Goal: Task Accomplishment & Management: Use online tool/utility

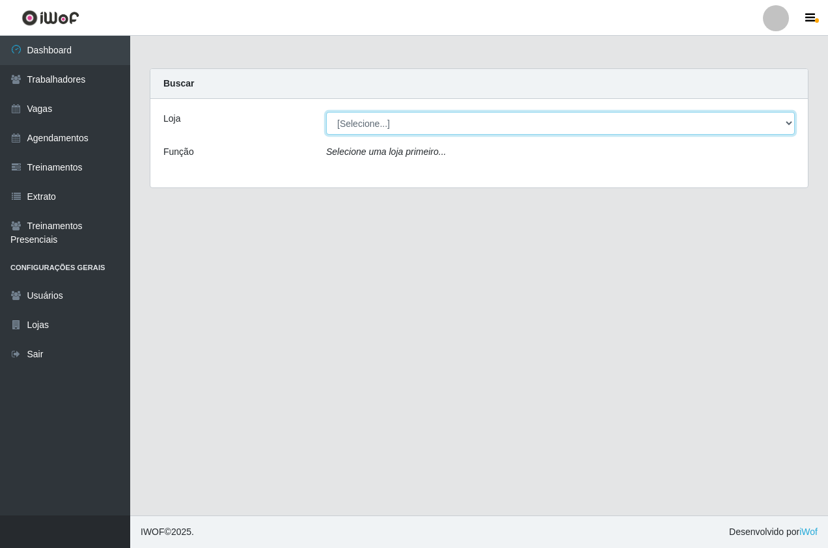
drag, startPoint x: 404, startPoint y: 124, endPoint x: 404, endPoint y: 131, distance: 7.2
click at [404, 128] on select "[Selecione...] Pizza Nostra" at bounding box center [560, 123] width 468 height 23
select select "337"
click at [326, 112] on select "[Selecione...] Pizza Nostra" at bounding box center [560, 123] width 468 height 23
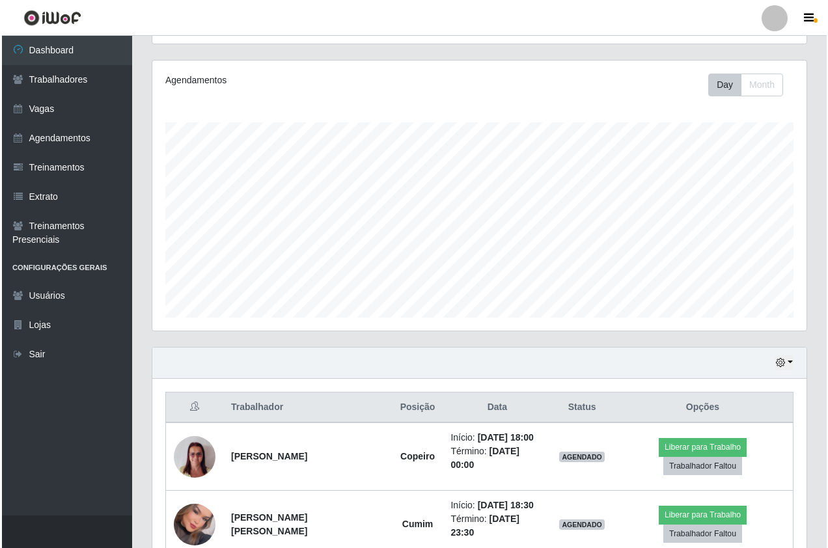
scroll to position [200, 0]
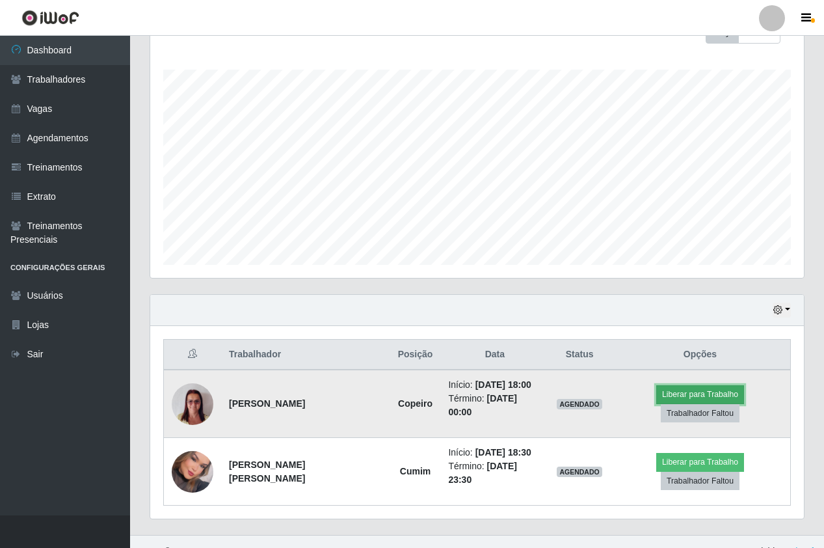
click at [656, 395] on button "Liberar para Trabalho" at bounding box center [700, 394] width 88 height 18
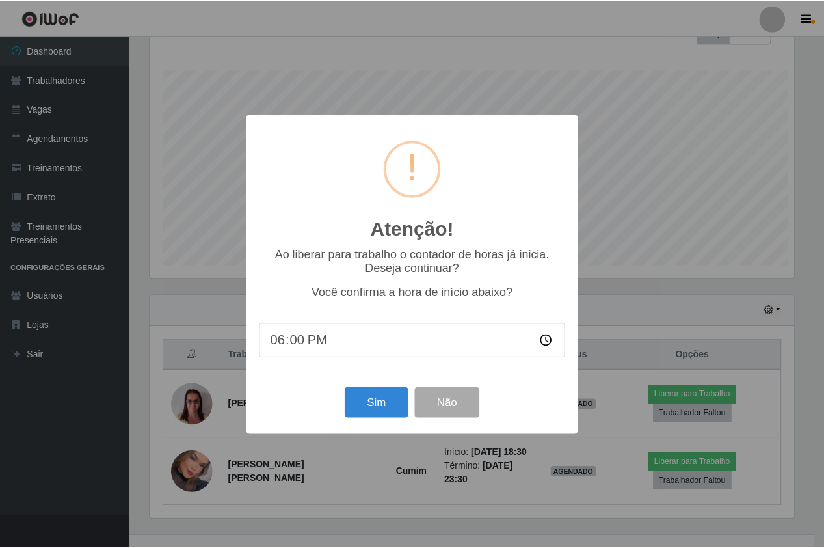
scroll to position [270, 647]
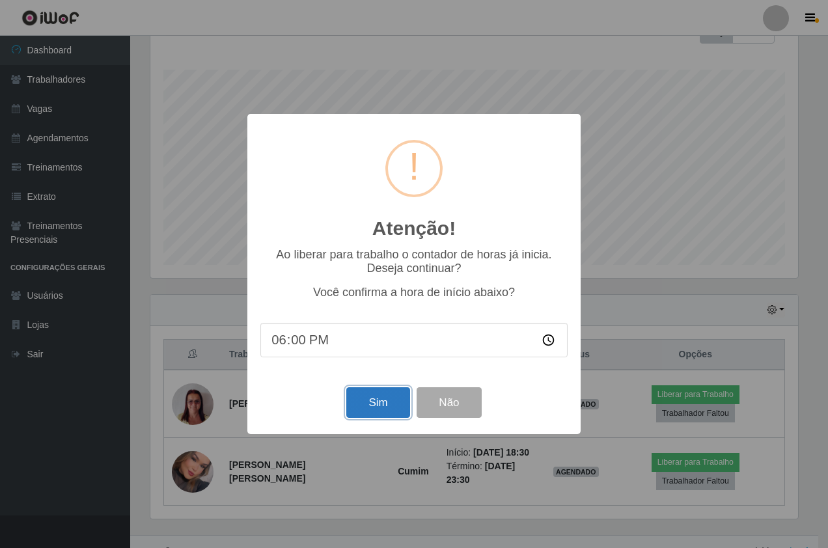
click at [384, 396] on button "Sim" at bounding box center [377, 402] width 63 height 31
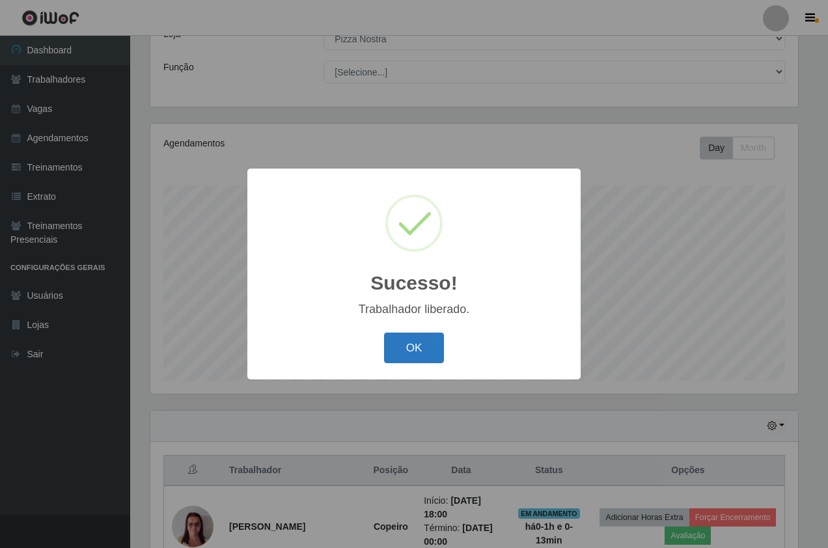
click at [414, 347] on button "OK" at bounding box center [414, 347] width 61 height 31
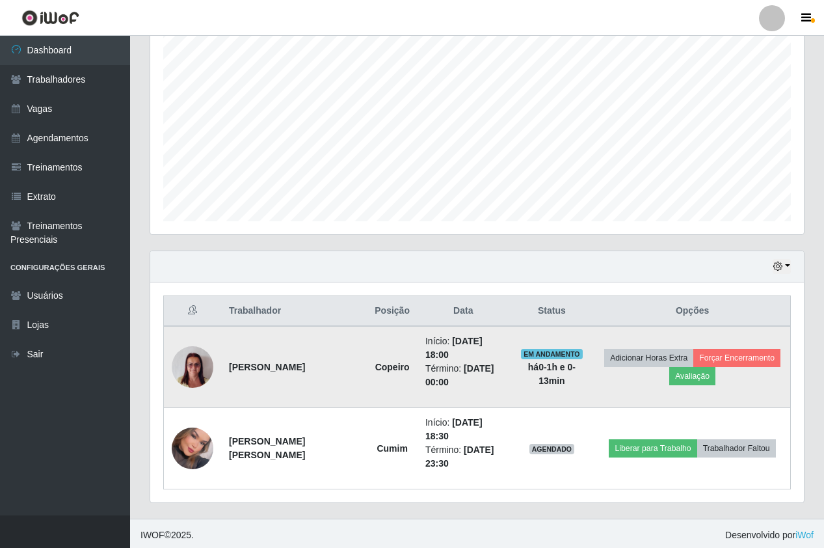
scroll to position [247, 0]
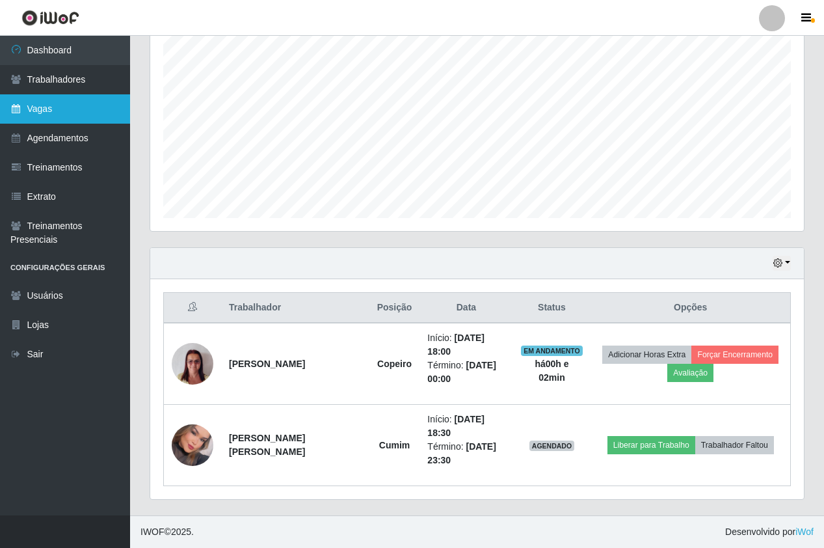
click at [72, 111] on link "Vagas" at bounding box center [65, 108] width 130 height 29
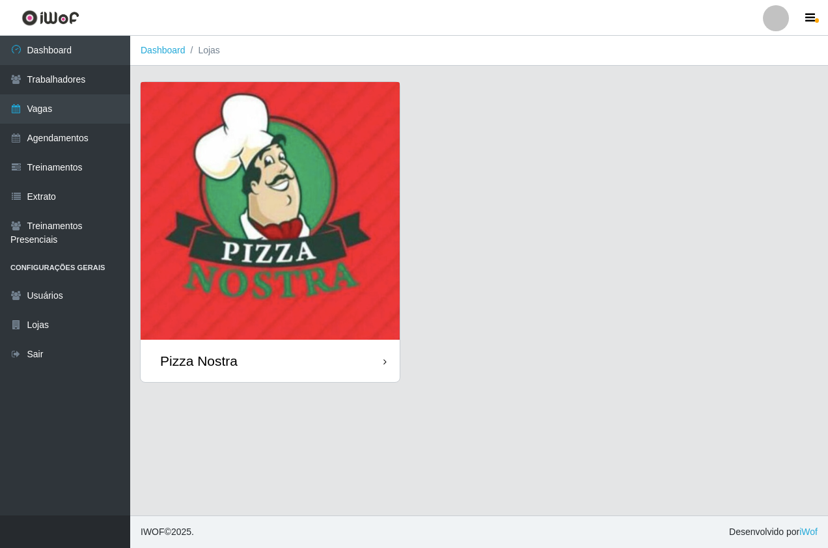
click at [230, 72] on main "Dashboard Lojas Pizza Nostra" at bounding box center [478, 275] width 697 height 479
click at [308, 172] on img at bounding box center [270, 211] width 259 height 258
